Goal: Task Accomplishment & Management: Use online tool/utility

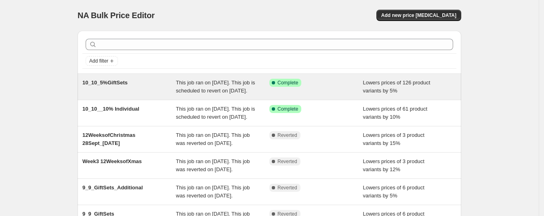
click at [115, 81] on span "10_10_5%GiftSets" at bounding box center [104, 83] width 45 height 6
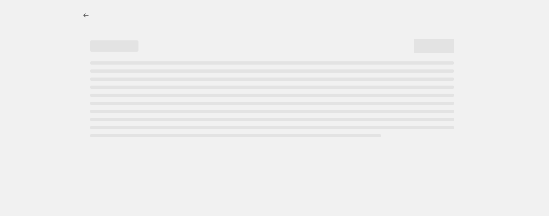
select select "percentage"
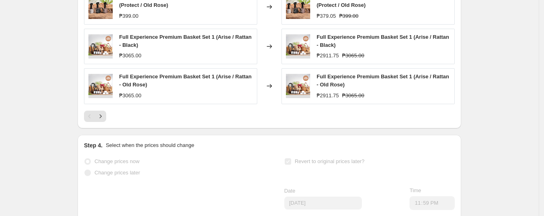
scroll to position [656, 0]
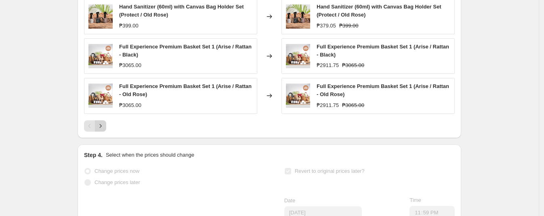
click at [104, 130] on icon "Next" at bounding box center [101, 126] width 8 height 8
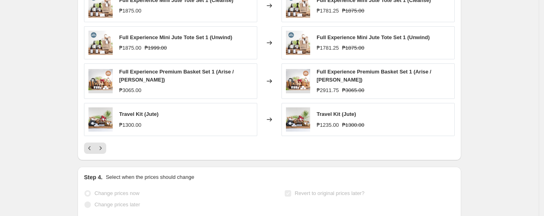
scroll to position [707, 0]
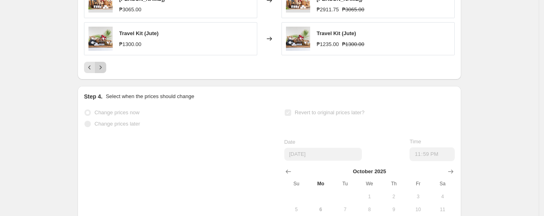
click at [105, 71] on icon "Next" at bounding box center [101, 67] width 8 height 8
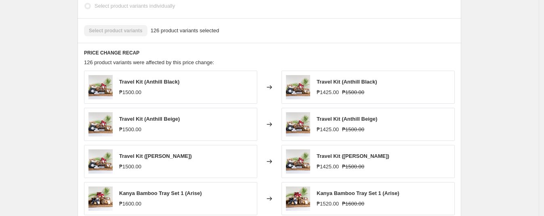
scroll to position [656, 0]
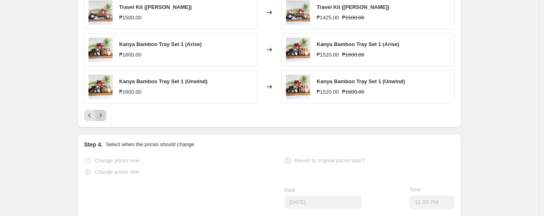
click at [104, 120] on icon "Next" at bounding box center [101, 115] width 8 height 8
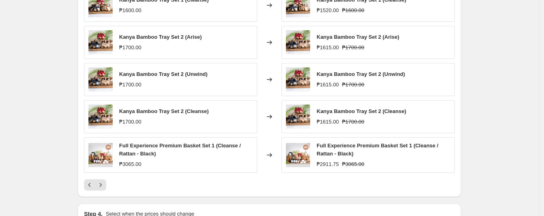
scroll to position [606, 0]
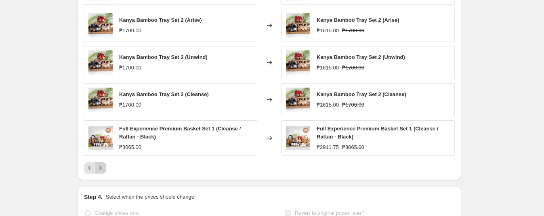
click at [102, 172] on icon "Next" at bounding box center [101, 168] width 8 height 8
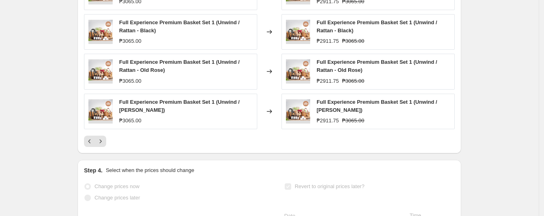
scroll to position [656, 0]
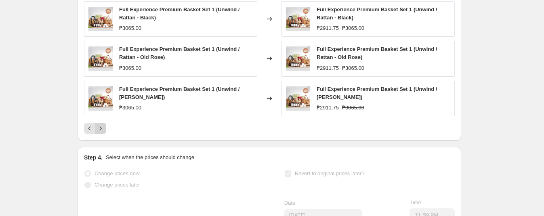
click at [105, 132] on icon "Next" at bounding box center [101, 128] width 8 height 8
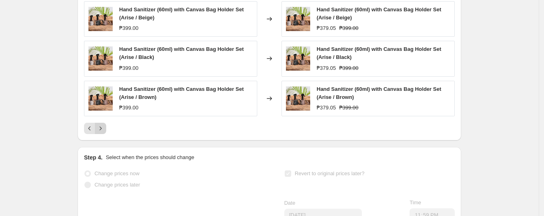
click at [103, 132] on icon "Next" at bounding box center [101, 128] width 8 height 8
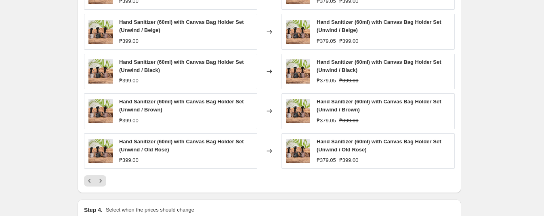
scroll to position [707, 0]
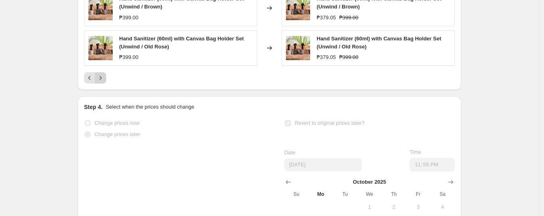
click at [103, 82] on icon "Next" at bounding box center [101, 78] width 8 height 8
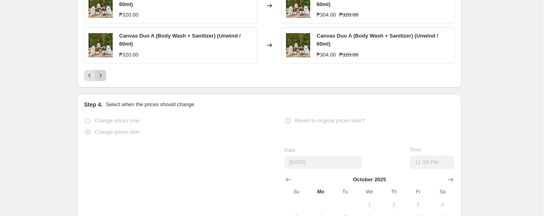
click at [106, 76] on button "Next" at bounding box center [100, 75] width 11 height 11
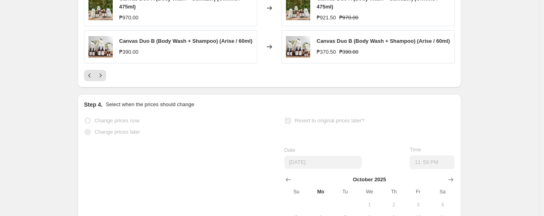
click at [103, 80] on icon "Next" at bounding box center [101, 76] width 8 height 8
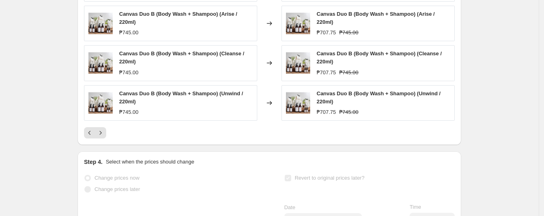
scroll to position [757, 0]
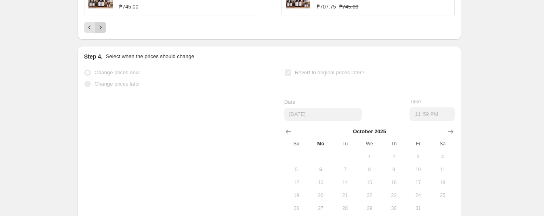
click at [105, 33] on button "Next" at bounding box center [100, 27] width 11 height 11
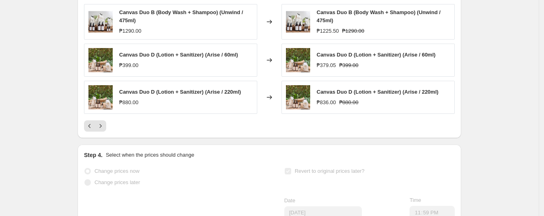
scroll to position [676, 0]
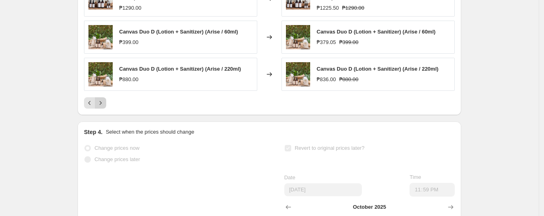
click at [102, 107] on icon "Next" at bounding box center [101, 103] width 8 height 8
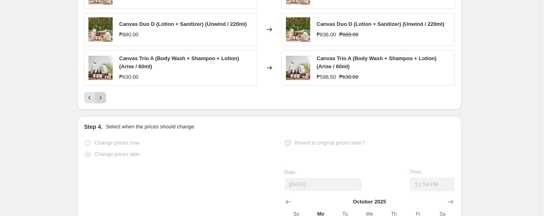
click at [103, 102] on icon "Next" at bounding box center [101, 98] width 8 height 8
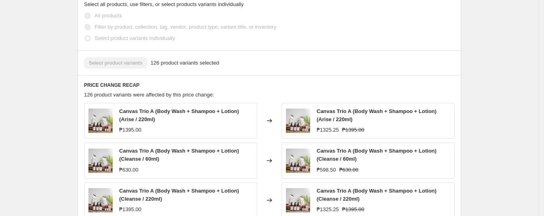
scroll to position [626, 0]
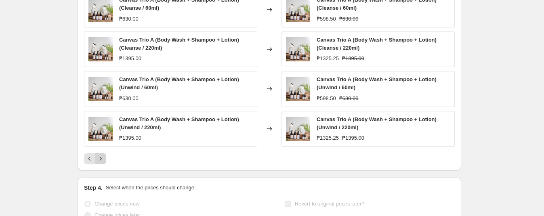
click at [105, 163] on icon "Next" at bounding box center [101, 159] width 8 height 8
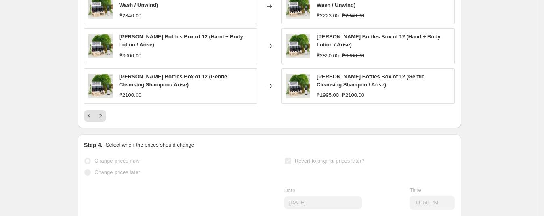
scroll to position [676, 0]
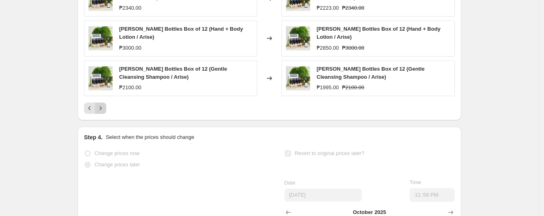
click at [105, 112] on icon "Next" at bounding box center [101, 108] width 8 height 8
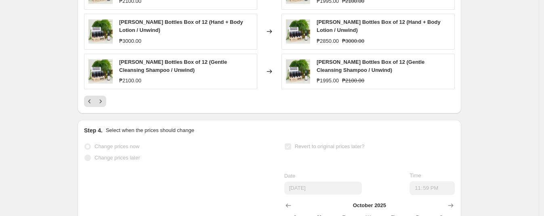
scroll to position [727, 0]
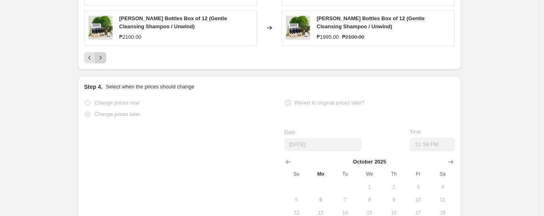
click at [105, 61] on icon "Next" at bounding box center [101, 58] width 8 height 8
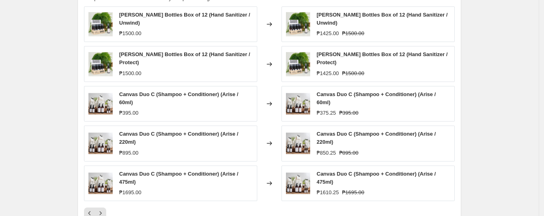
scroll to position [626, 0]
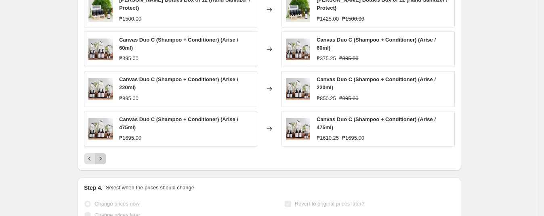
click at [100, 159] on icon "Next" at bounding box center [101, 159] width 8 height 8
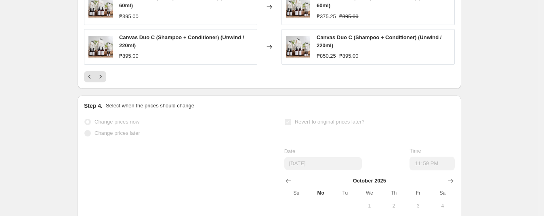
scroll to position [676, 0]
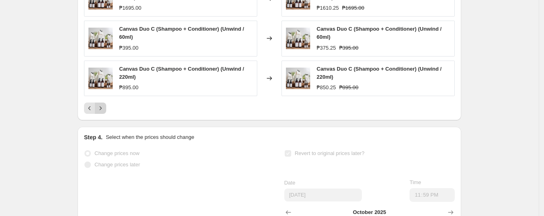
click at [103, 112] on icon "Next" at bounding box center [101, 108] width 8 height 8
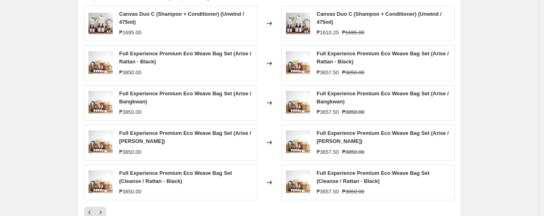
scroll to position [626, 0]
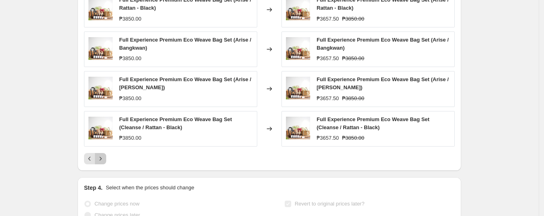
click at [106, 163] on button "Next" at bounding box center [100, 158] width 11 height 11
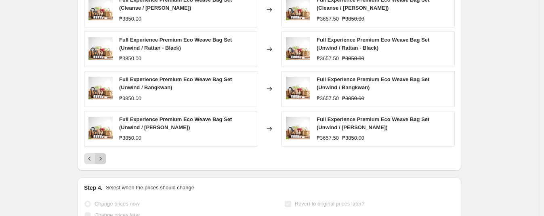
click at [102, 163] on icon "Next" at bounding box center [101, 159] width 8 height 8
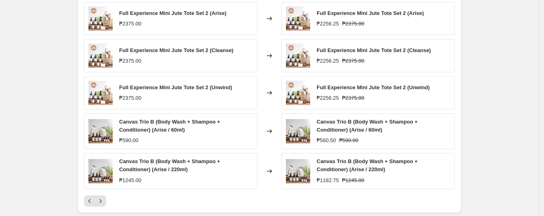
scroll to position [676, 0]
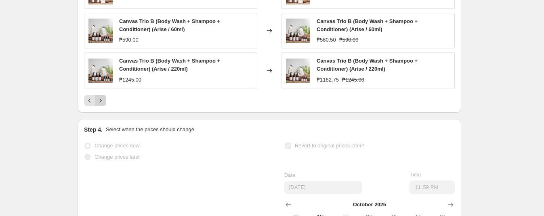
click at [105, 105] on icon "Next" at bounding box center [101, 101] width 8 height 8
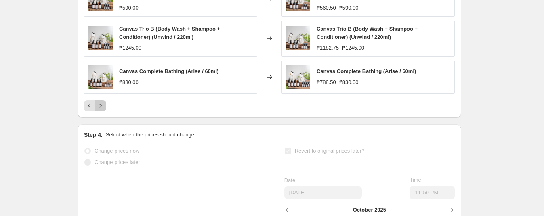
click at [103, 111] on button "Next" at bounding box center [100, 105] width 11 height 11
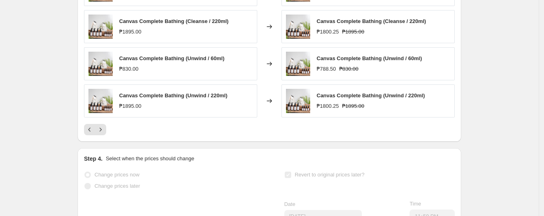
scroll to position [727, 0]
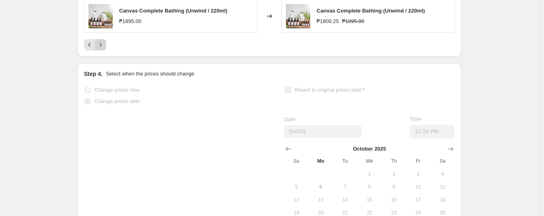
click at [104, 49] on icon "Next" at bounding box center [101, 45] width 8 height 8
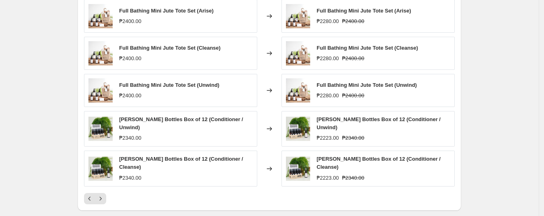
scroll to position [626, 0]
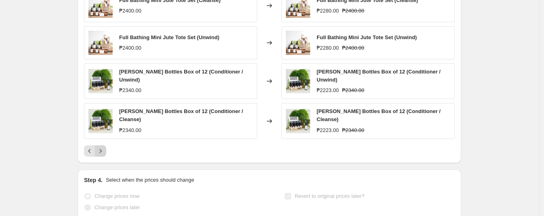
click at [102, 153] on icon "Next" at bounding box center [101, 151] width 2 height 4
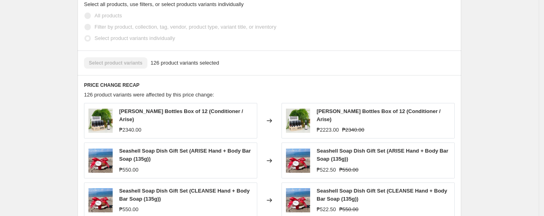
scroll to position [676, 0]
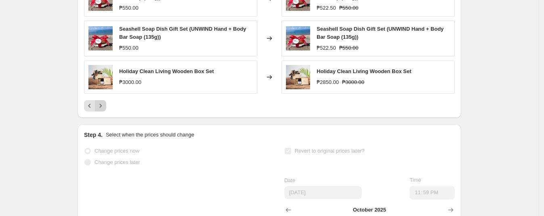
click at [105, 109] on icon "Next" at bounding box center [101, 106] width 8 height 8
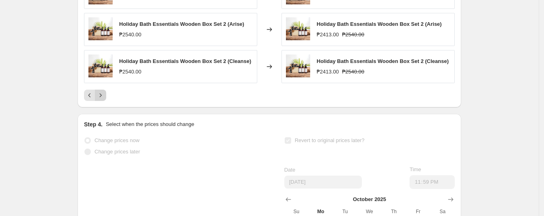
click at [102, 99] on icon "Next" at bounding box center [101, 95] width 8 height 8
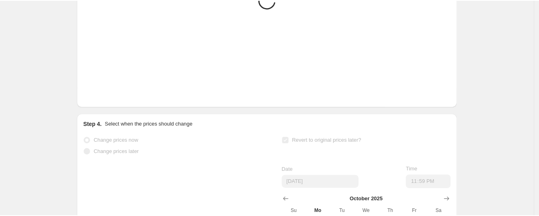
scroll to position [672, 0]
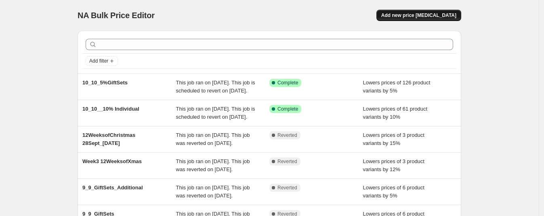
click at [422, 15] on span "Add new price [MEDICAL_DATA]" at bounding box center [418, 15] width 75 height 6
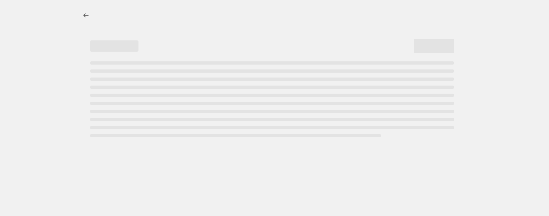
select select "percentage"
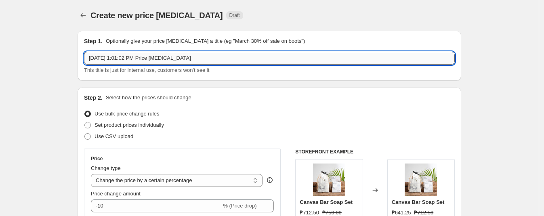
click at [136, 57] on input "Oct 6, 2025, 1:01:02 PM Price change job" at bounding box center [269, 58] width 371 height 13
drag, startPoint x: 229, startPoint y: 57, endPoint x: -55, endPoint y: 71, distance: 284.4
click at [0, 71] on html "Home Settings Plans Skip to content Create new price change job. This page is r…" at bounding box center [272, 108] width 544 height 216
type input "w"
type input "Q"
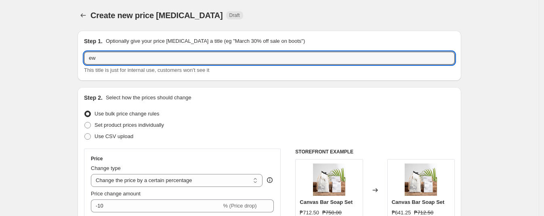
type input "e"
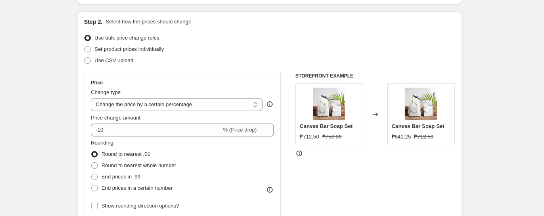
scroll to position [101, 0]
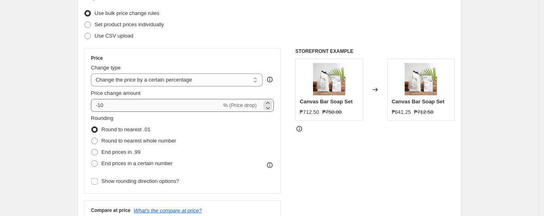
type input "Wellness Kit"
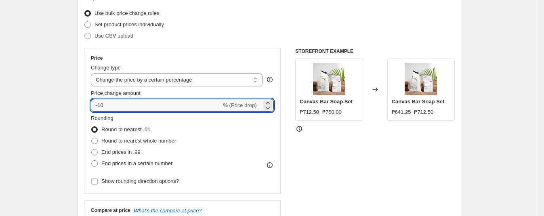
drag, startPoint x: 124, startPoint y: 104, endPoint x: 36, endPoint y: 111, distance: 88.3
type input "0"
drag, startPoint x: 108, startPoint y: 102, endPoint x: 50, endPoint y: 104, distance: 57.8
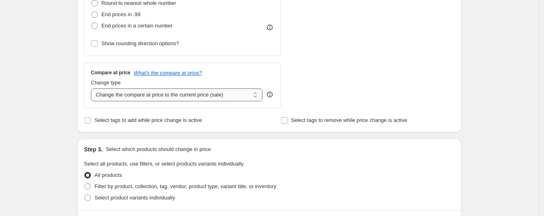
scroll to position [252, 0]
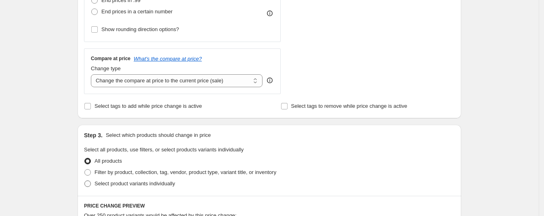
type input "10"
click at [124, 181] on span "Select product variants individually" at bounding box center [135, 184] width 80 height 6
click at [85, 181] on input "Select product variants individually" at bounding box center [84, 181] width 0 height 0
radio input "true"
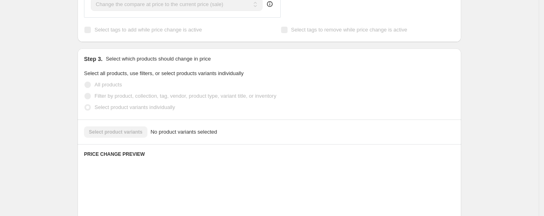
scroll to position [404, 0]
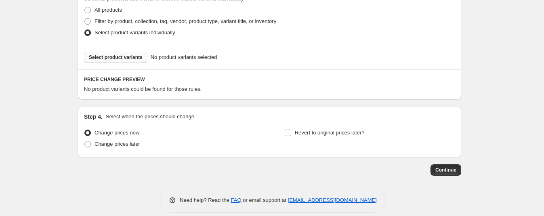
click at [120, 62] on button "Select product variants" at bounding box center [115, 57] width 63 height 11
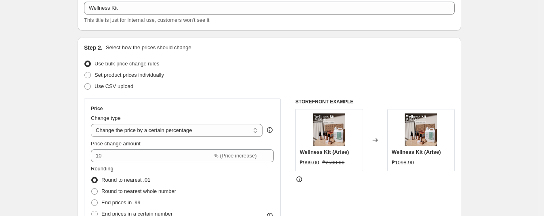
scroll to position [101, 0]
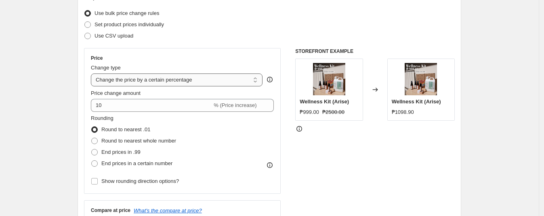
click at [166, 78] on select "Change the price to a certain amount Change the price by a certain amount Chang…" at bounding box center [177, 80] width 172 height 13
select select "to"
click at [93, 74] on select "Change the price to a certain amount Change the price by a certain amount Chang…" at bounding box center [177, 80] width 172 height 13
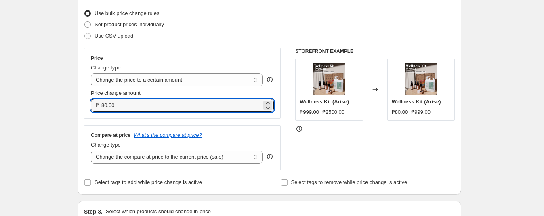
drag, startPoint x: 135, startPoint y: 103, endPoint x: 50, endPoint y: 106, distance: 84.1
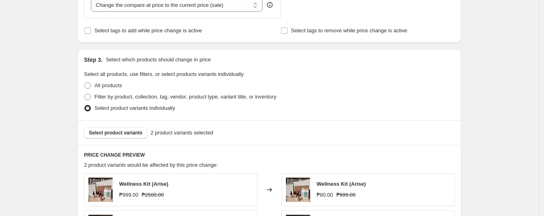
scroll to position [404, 0]
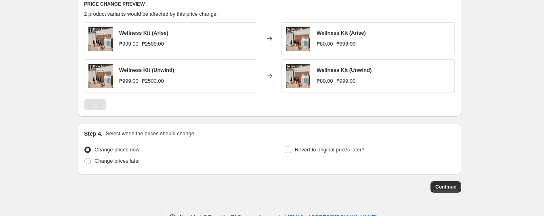
type input "999.00"
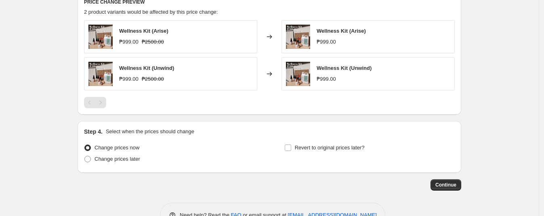
scroll to position [429, 0]
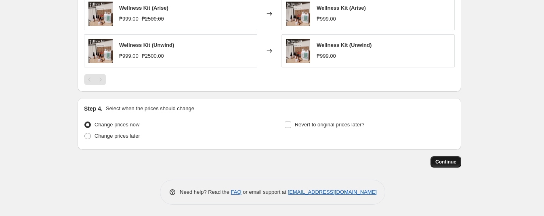
click at [452, 159] on span "Continue" at bounding box center [445, 162] width 21 height 6
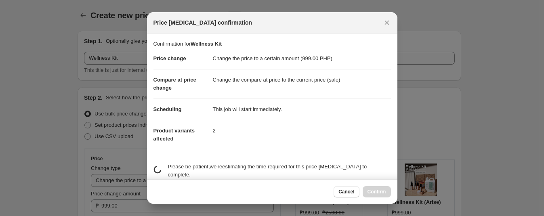
scroll to position [0, 0]
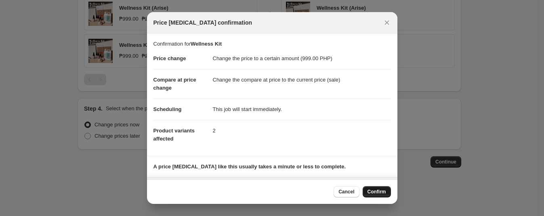
click at [370, 189] on span "Confirm" at bounding box center [377, 192] width 19 height 6
